Goal: Information Seeking & Learning: Learn about a topic

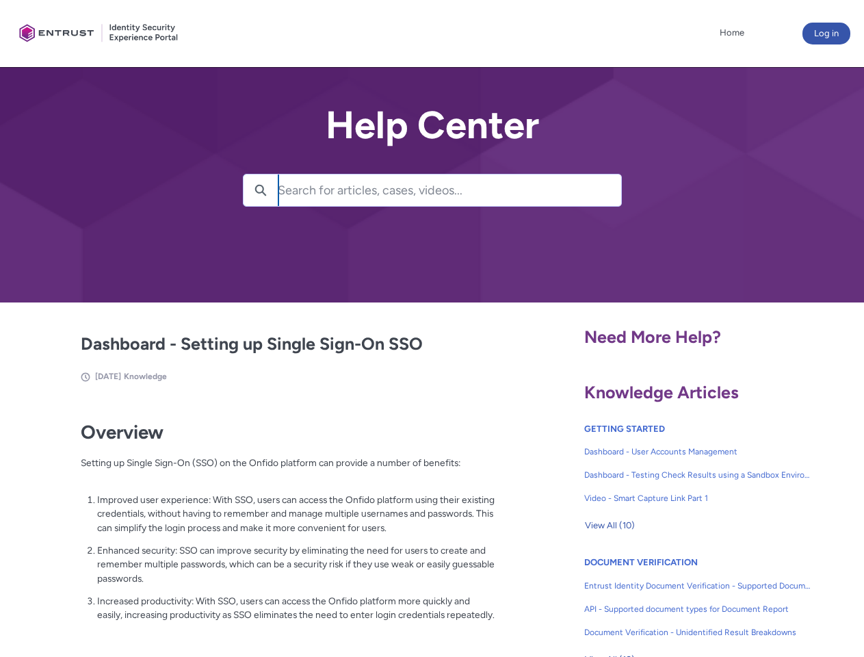
click at [261, 190] on lightning-primitive-icon "button" at bounding box center [261, 189] width 12 height 10
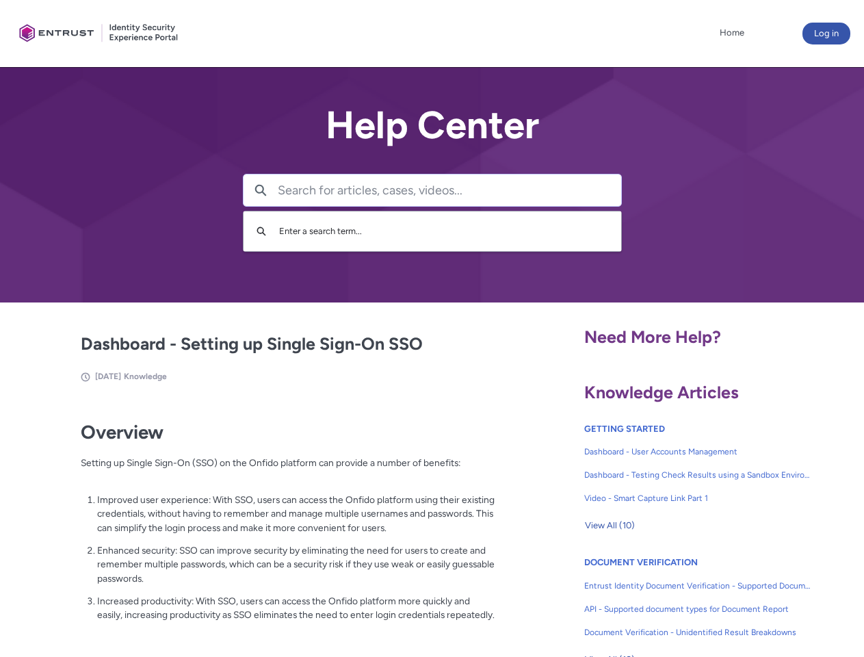
click at [262, 524] on p "Improved user experience: With SSO, users can access the Onfido platform using …" at bounding box center [296, 514] width 398 height 42
click at [610, 526] on span "View All (10)" at bounding box center [610, 525] width 50 height 21
click at [661, 599] on link "API - Supported document types for Document Report" at bounding box center [698, 609] width 227 height 23
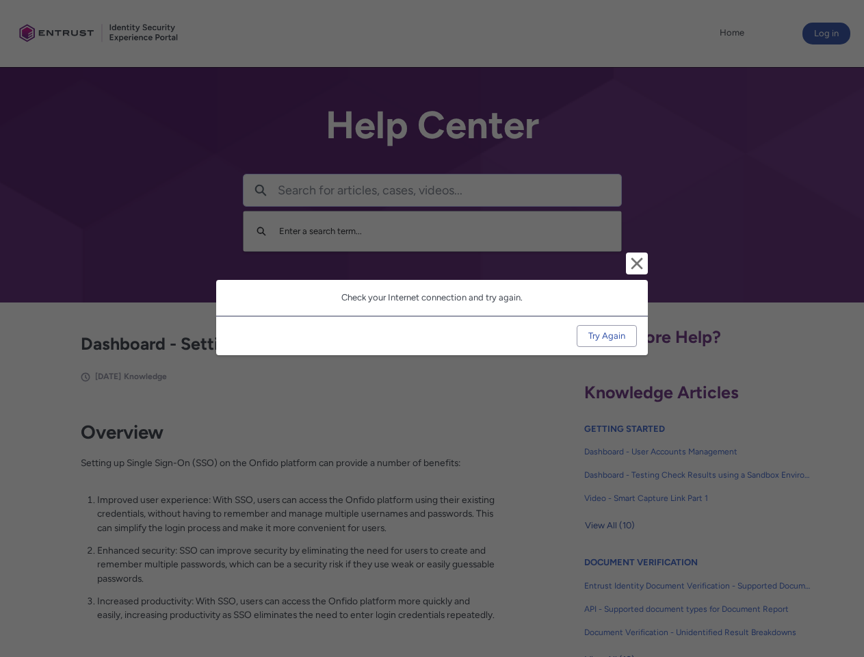
click at [843, 599] on div "Cancel and close Check your Internet connection and try again. Try Again" at bounding box center [432, 328] width 864 height 657
